Goal: Share content

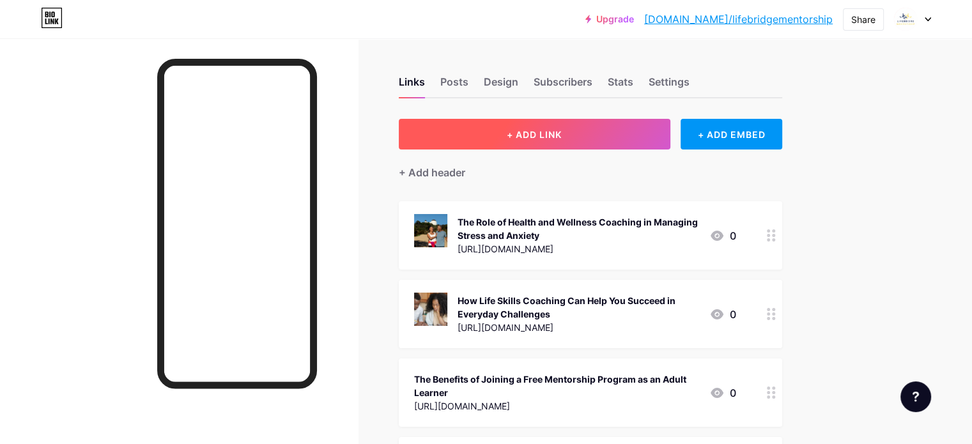
click at [640, 137] on button "+ ADD LINK" at bounding box center [534, 134] width 271 height 31
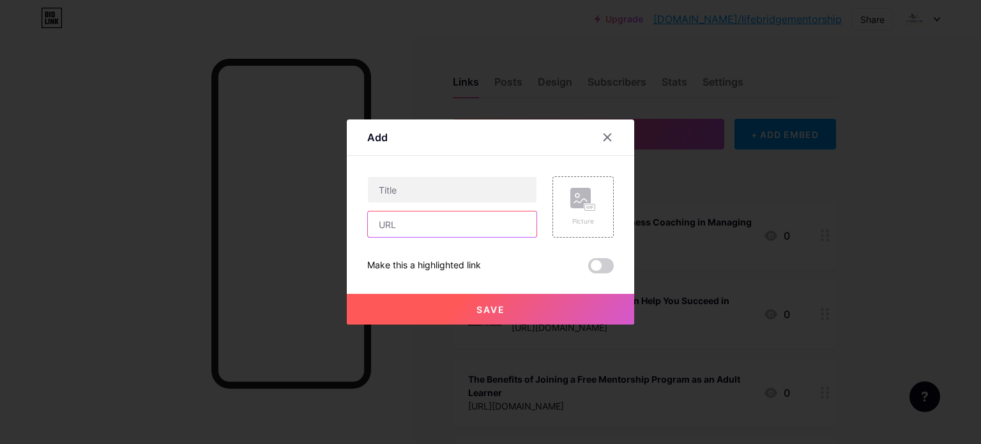
click at [422, 220] on input "text" at bounding box center [452, 224] width 169 height 26
paste input "[URL][DOMAIN_NAME]"
type input "[URL][DOMAIN_NAME]"
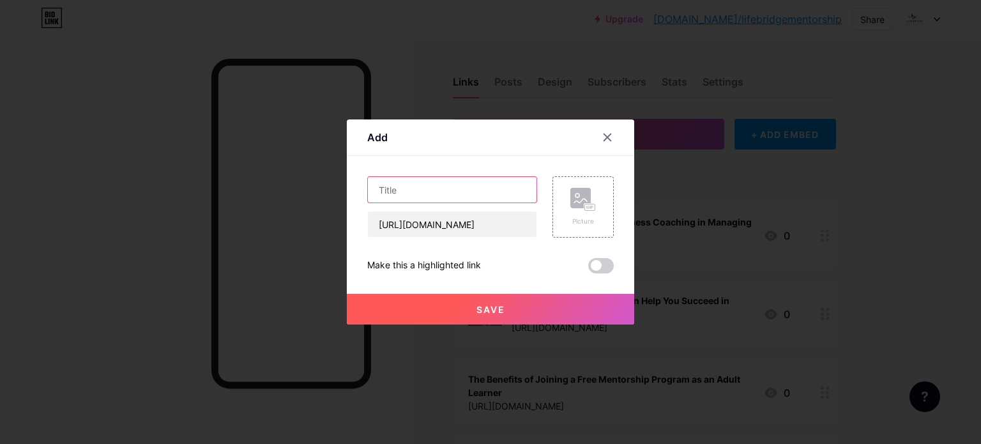
click at [459, 187] on input "text" at bounding box center [452, 190] width 169 height 26
paste input "How to Choose the Right Health and Wellness Program for Your Lifestyle"
type input "How to Choose the Right Health and Wellness Program for Your Lifestyle"
click at [600, 204] on div "Picture" at bounding box center [583, 206] width 61 height 61
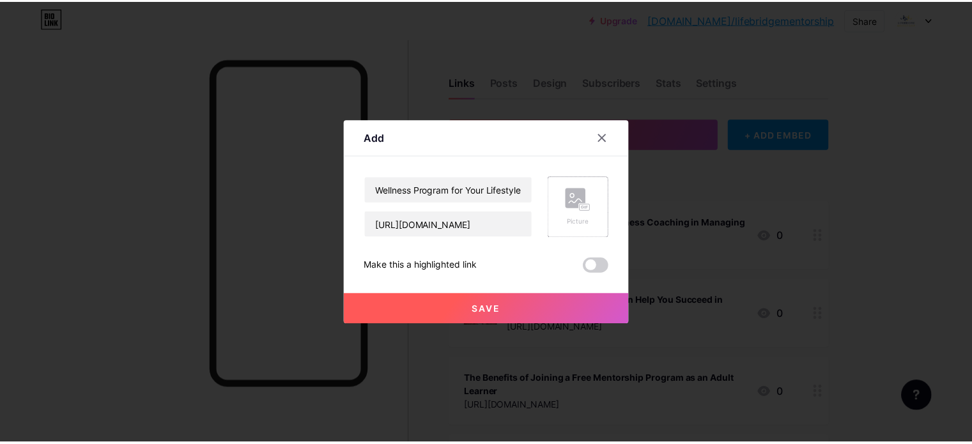
scroll to position [0, 0]
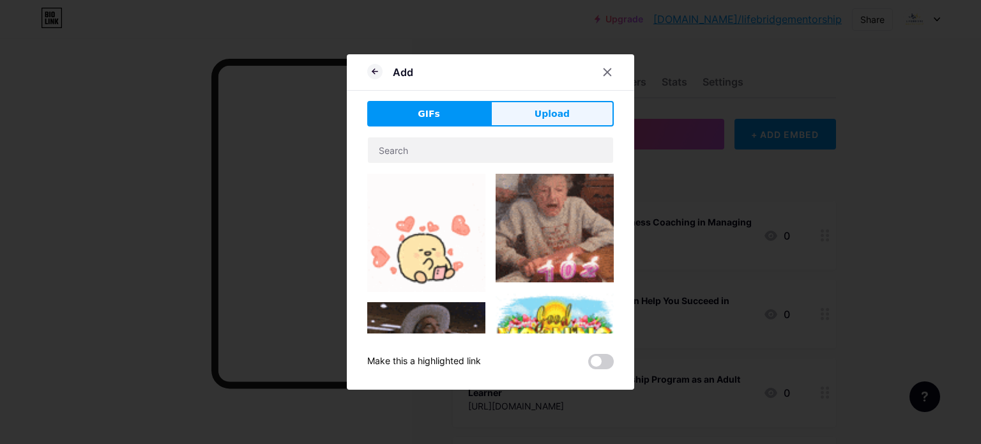
click at [537, 109] on span "Upload" at bounding box center [552, 113] width 35 height 13
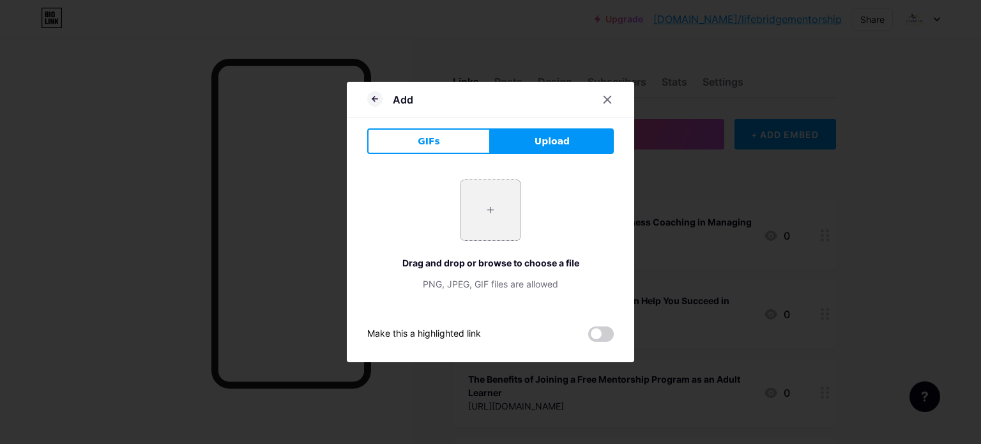
click at [476, 222] on input "file" at bounding box center [491, 210] width 60 height 60
type input "C:\fakepath\wf.png"
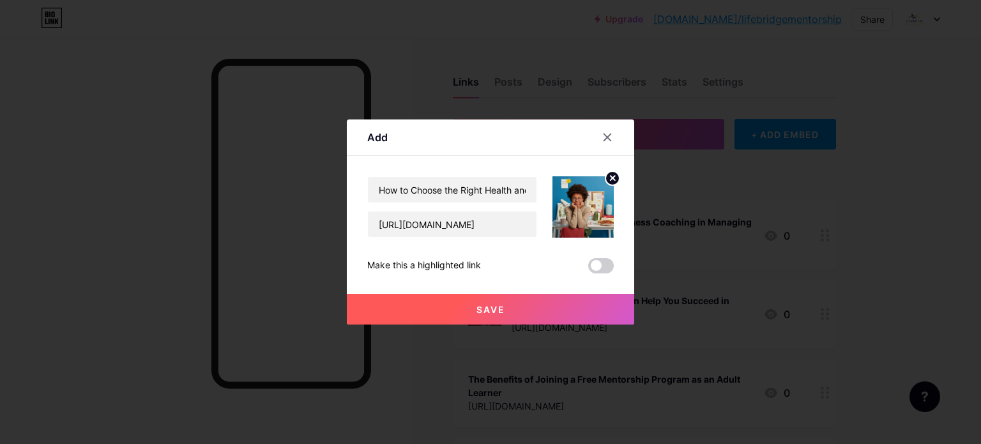
click at [531, 314] on button "Save" at bounding box center [490, 309] width 287 height 31
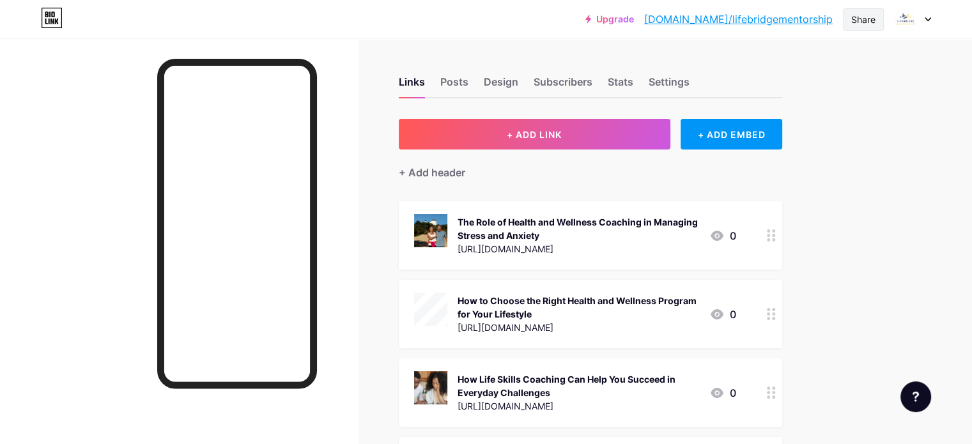
click at [867, 20] on div "Share" at bounding box center [863, 19] width 24 height 13
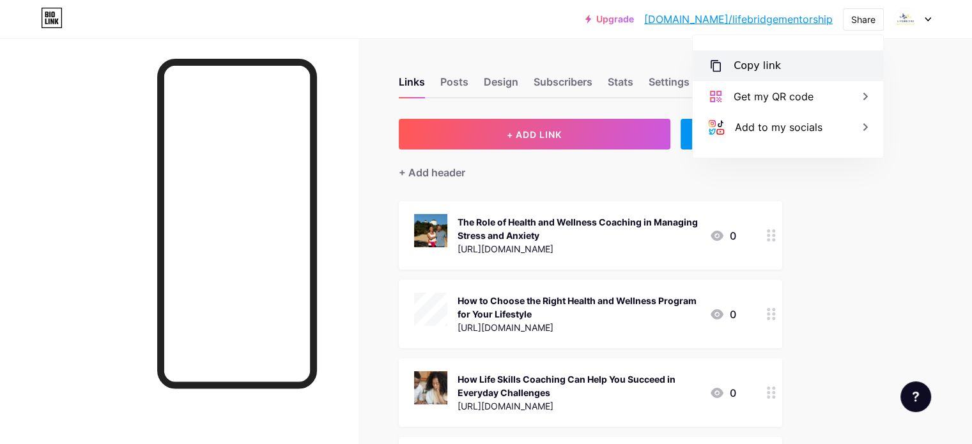
click at [748, 61] on div "Copy link" at bounding box center [756, 65] width 47 height 15
